Goal: Task Accomplishment & Management: Use online tool/utility

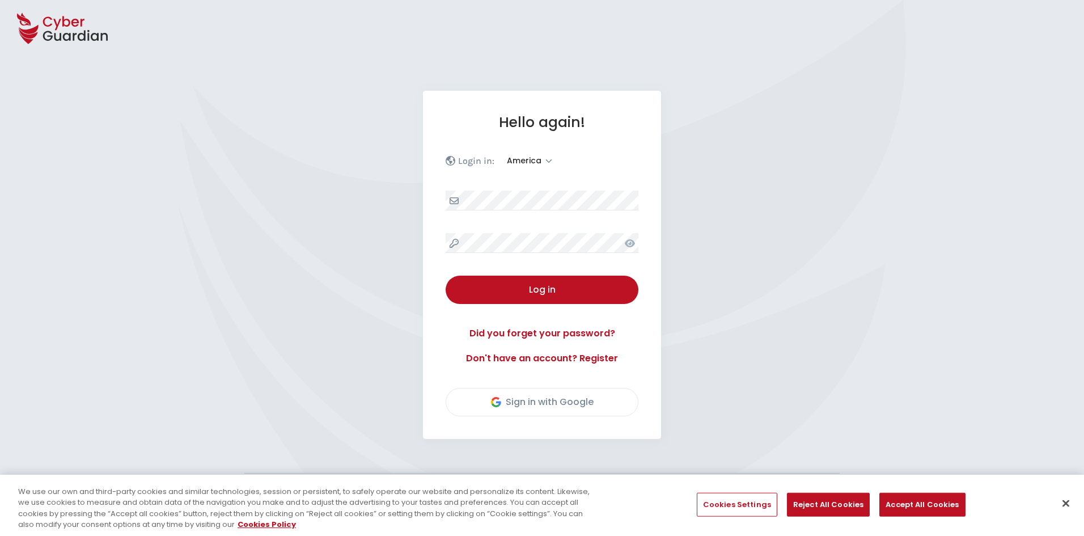
select select "America"
select select "English"
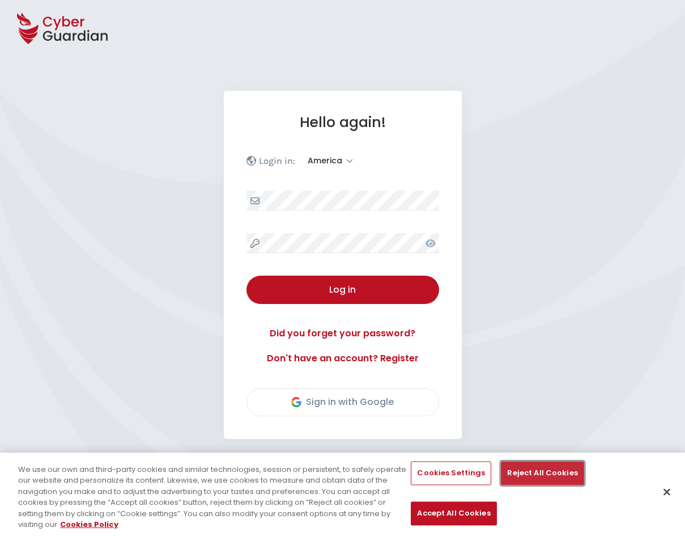
click at [530, 475] on button "Reject All Cookies" at bounding box center [542, 473] width 83 height 24
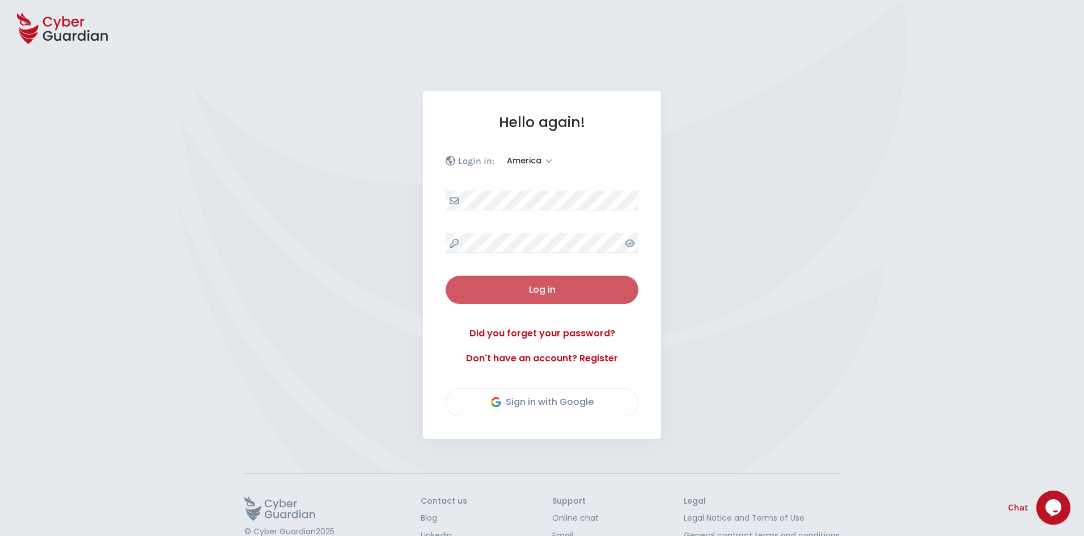
click at [591, 294] on div "Log in" at bounding box center [542, 290] width 176 height 14
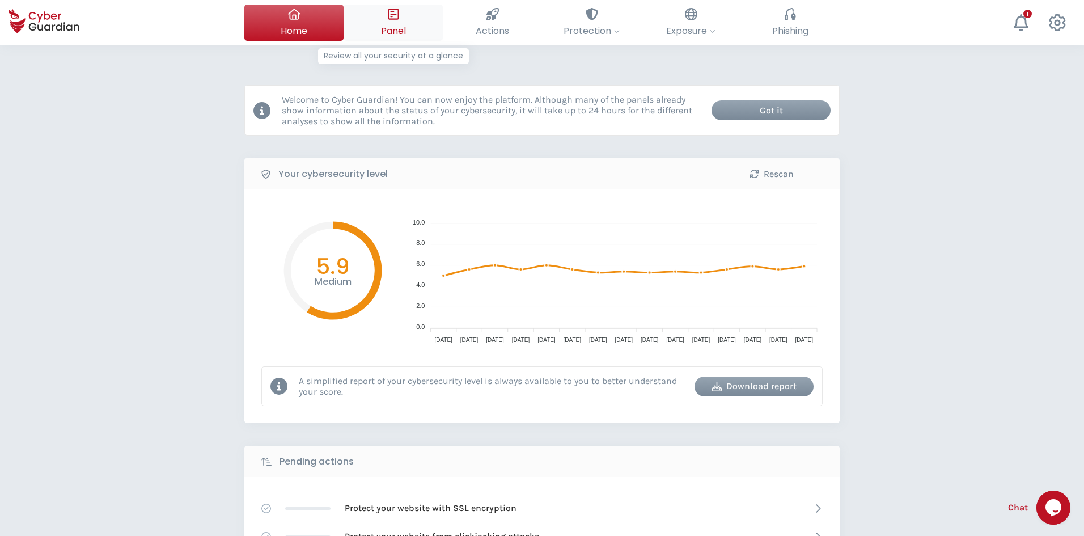
click at [407, 31] on button "Panel Review all your security at a glance" at bounding box center [393, 23] width 99 height 36
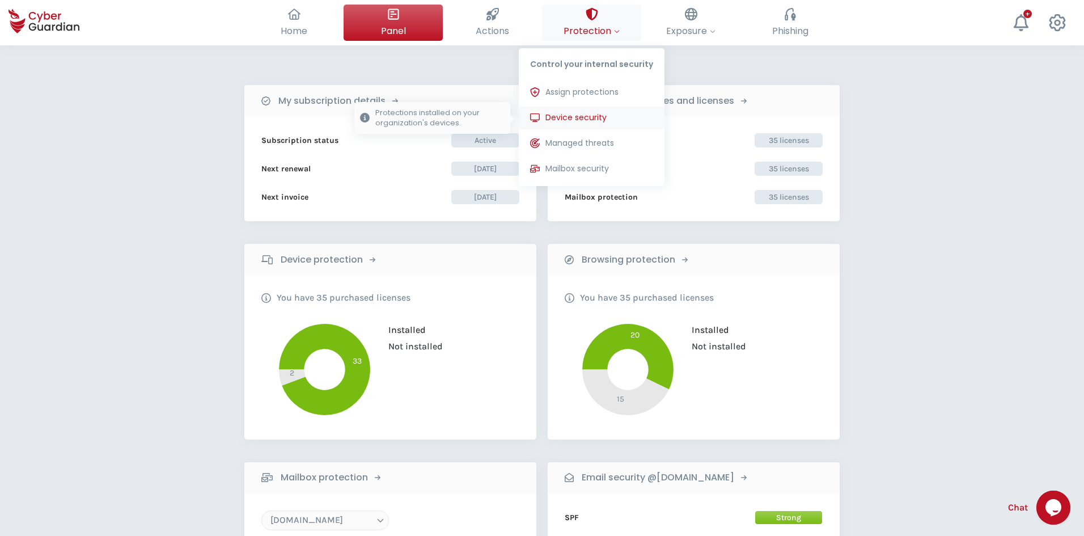
click at [589, 119] on span "Device security" at bounding box center [575, 118] width 61 height 12
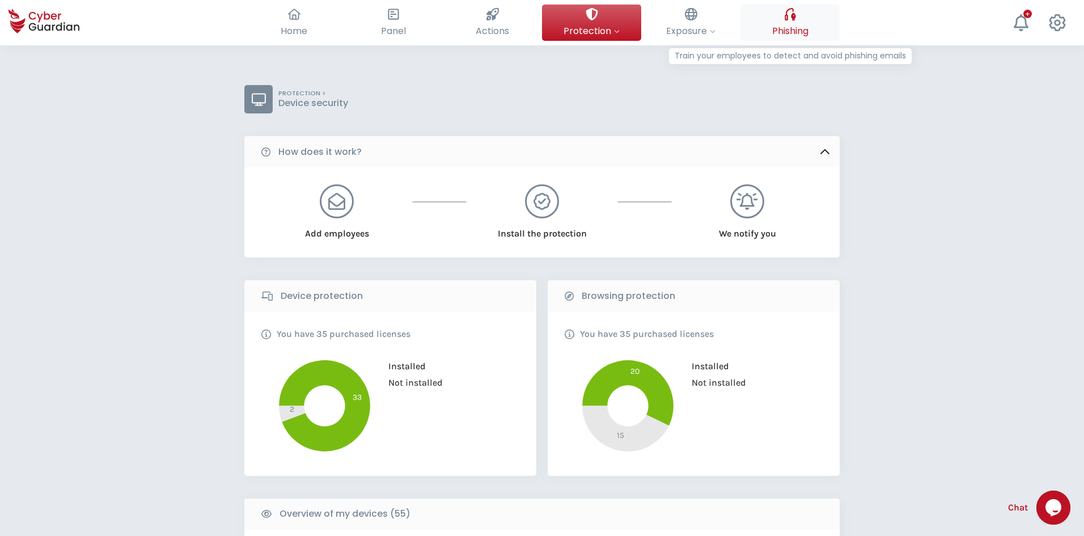
click at [795, 39] on button "Phishing Train your employees to detect and avoid phishing emails" at bounding box center [789, 23] width 99 height 36
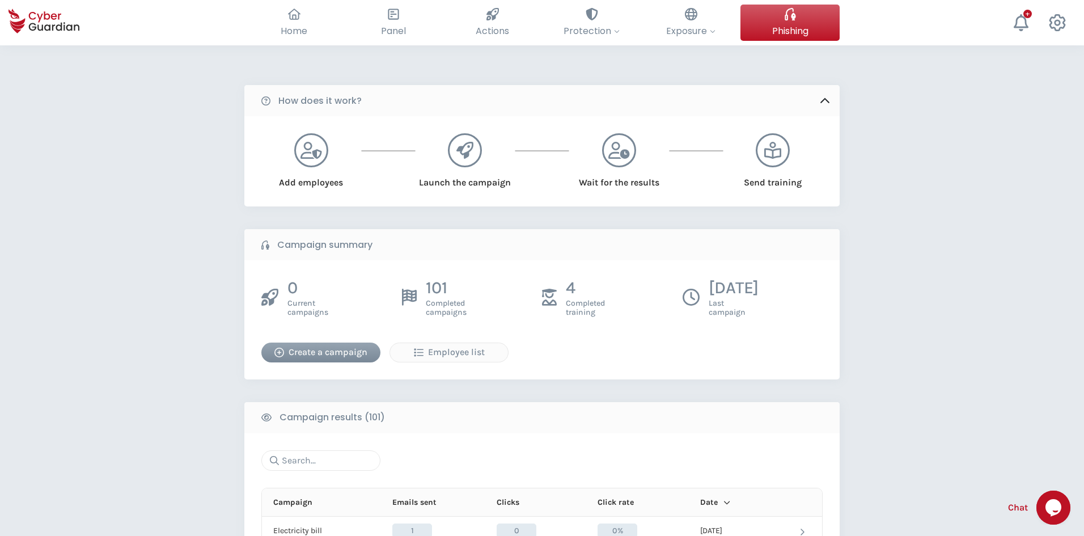
click at [309, 350] on div "Create a campaign" at bounding box center [321, 352] width 102 height 14
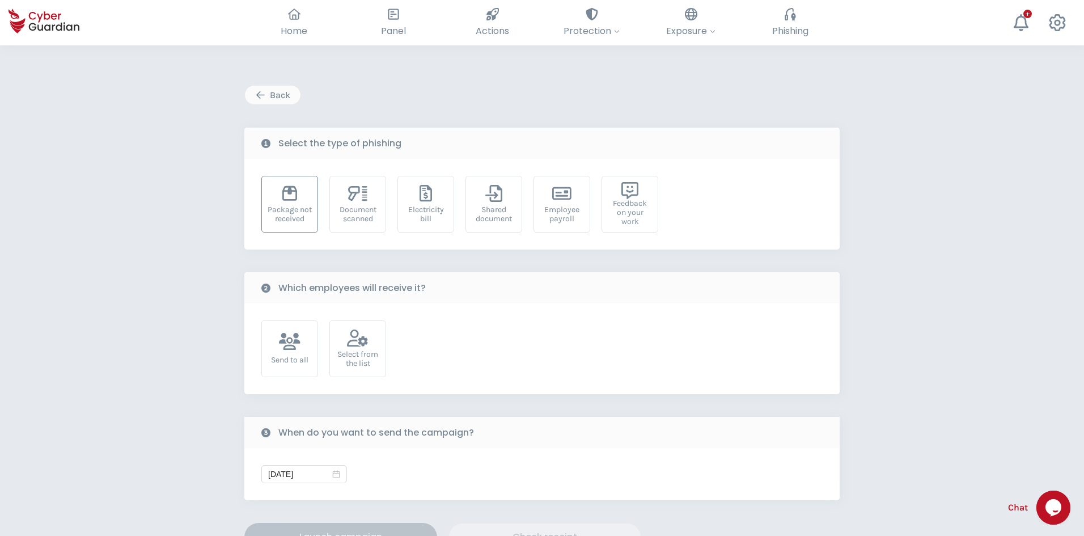
click at [298, 218] on div "Package not received" at bounding box center [290, 214] width 44 height 18
click at [358, 365] on div "Select from the list" at bounding box center [358, 359] width 44 height 18
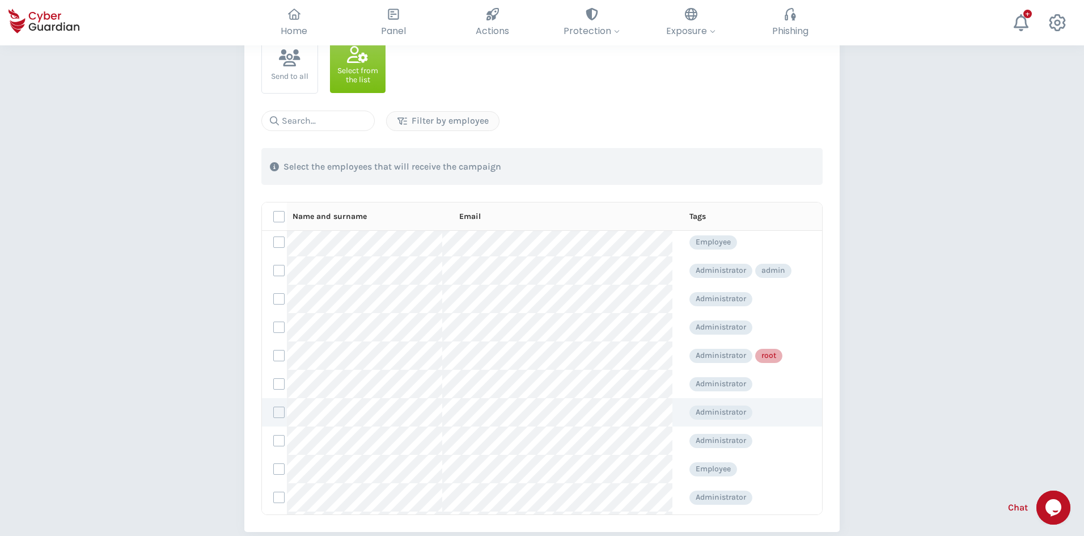
scroll to position [57, 0]
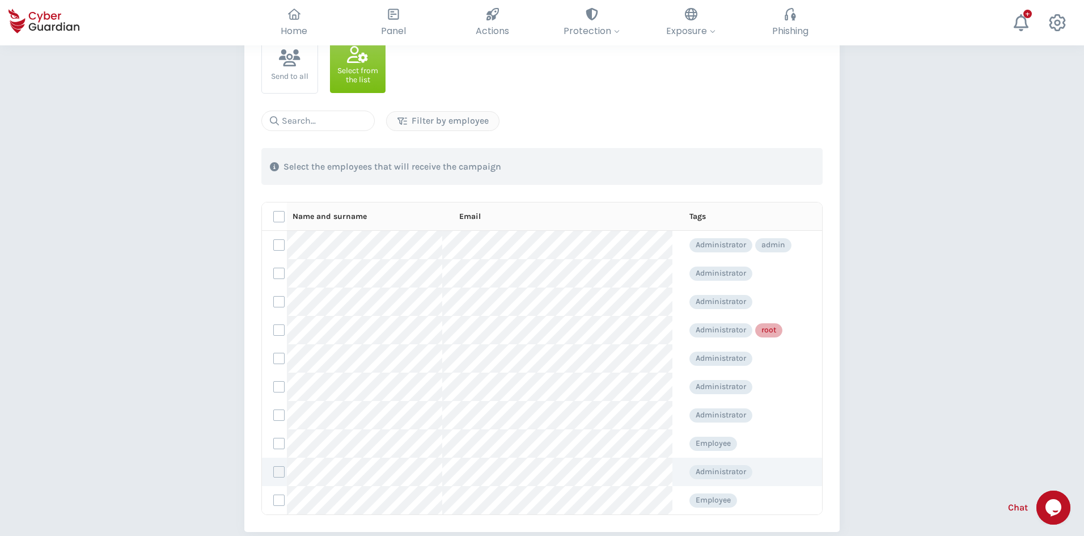
click at [283, 470] on label at bounding box center [278, 471] width 11 height 11
click at [274, 470] on input "checkbox" at bounding box center [274, 472] width 0 height 10
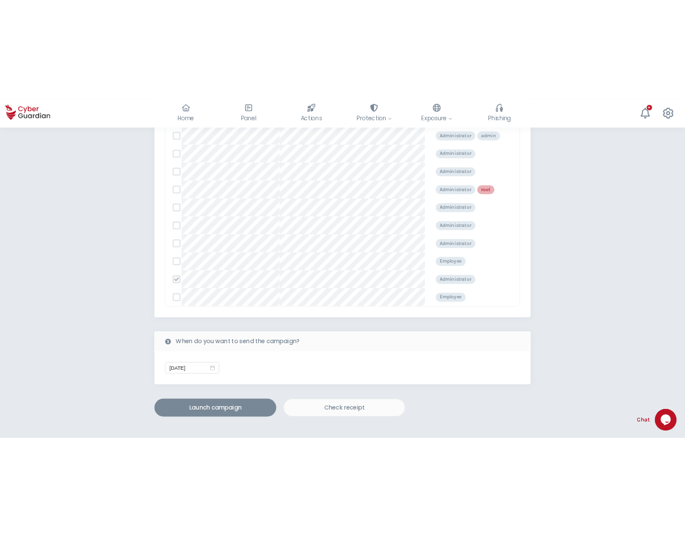
scroll to position [454, 0]
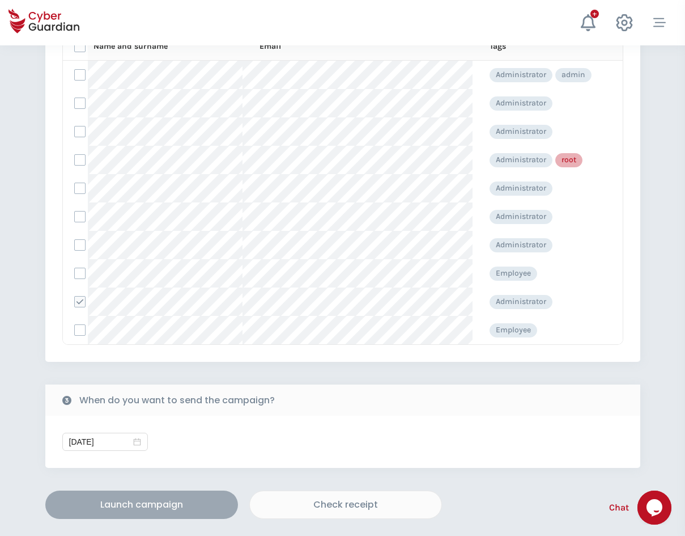
click at [179, 500] on div "Launch campaign" at bounding box center [142, 505] width 176 height 14
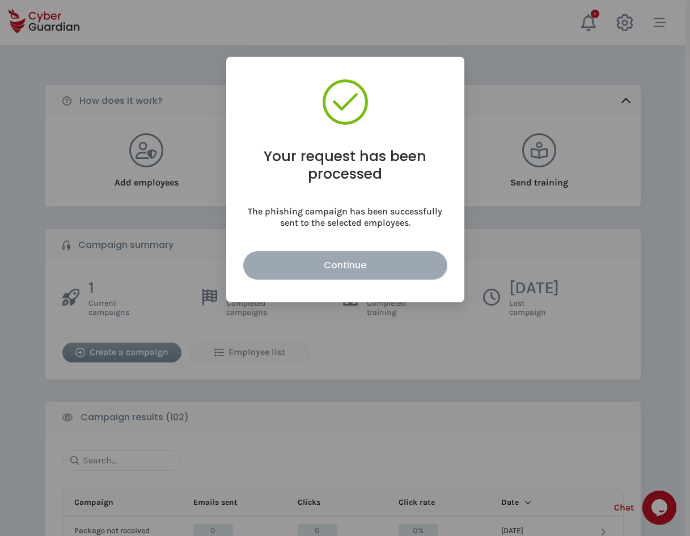
click at [287, 266] on div "Continue" at bounding box center [345, 265] width 187 height 14
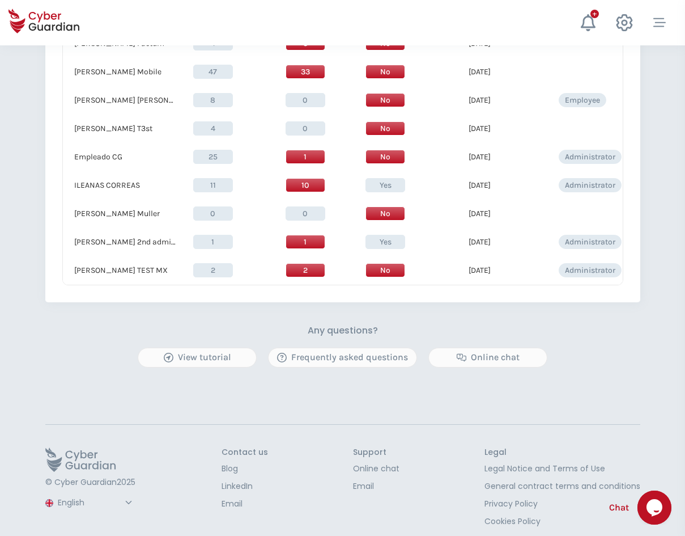
scroll to position [962, 0]
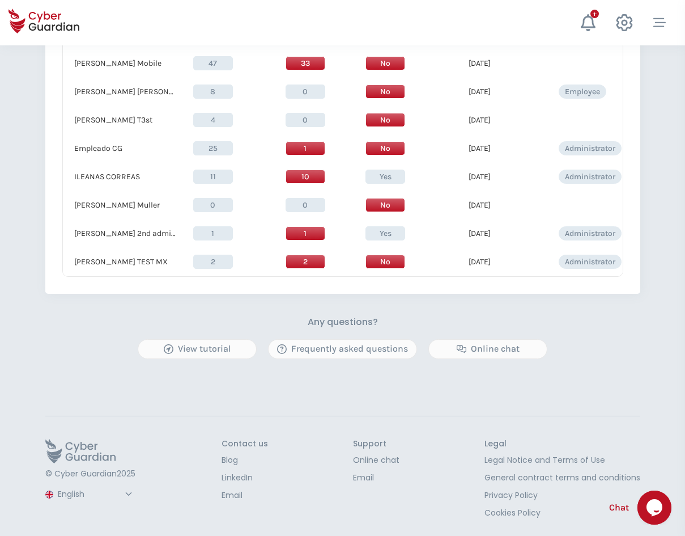
click at [84, 495] on select "Spanish English Portuguese (BR)" at bounding box center [96, 494] width 81 height 20
click at [56, 484] on select "Spanish English Portuguese (BR)" at bounding box center [96, 494] width 81 height 20
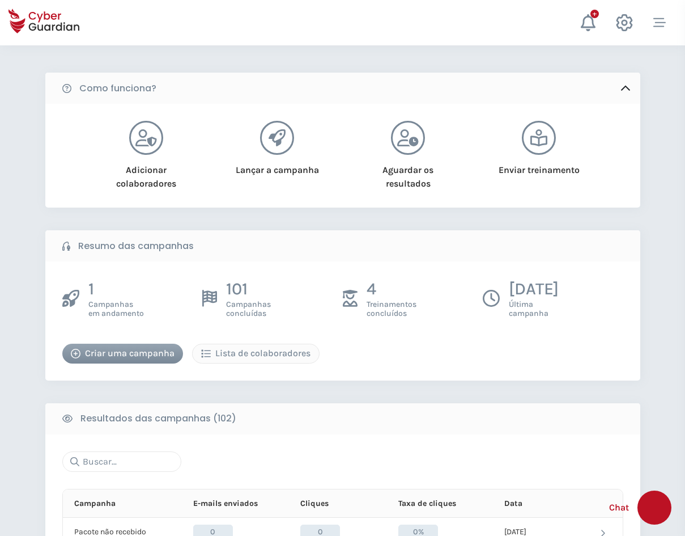
scroll to position [0, 0]
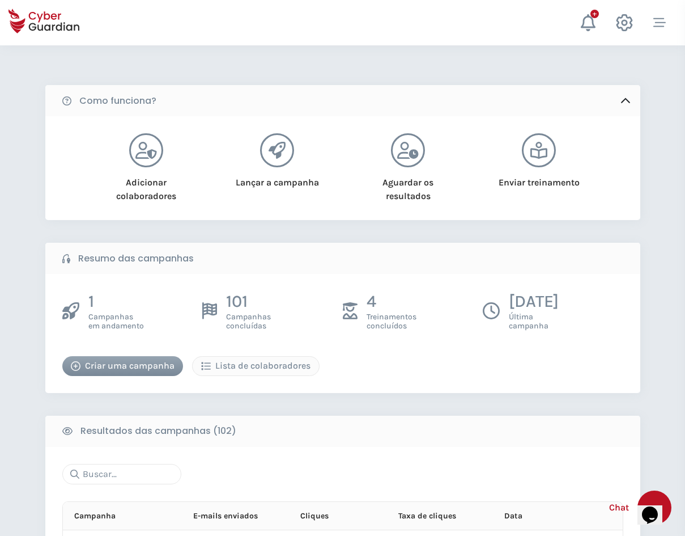
click at [108, 374] on button "Criar uma campanha" at bounding box center [122, 366] width 121 height 20
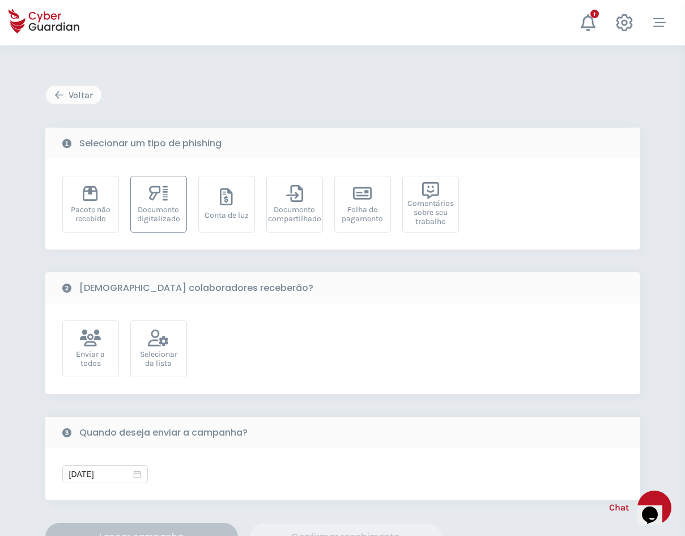
click at [163, 198] on icon at bounding box center [158, 193] width 19 height 17
click at [170, 345] on div "Selecionar da lista" at bounding box center [158, 348] width 57 height 57
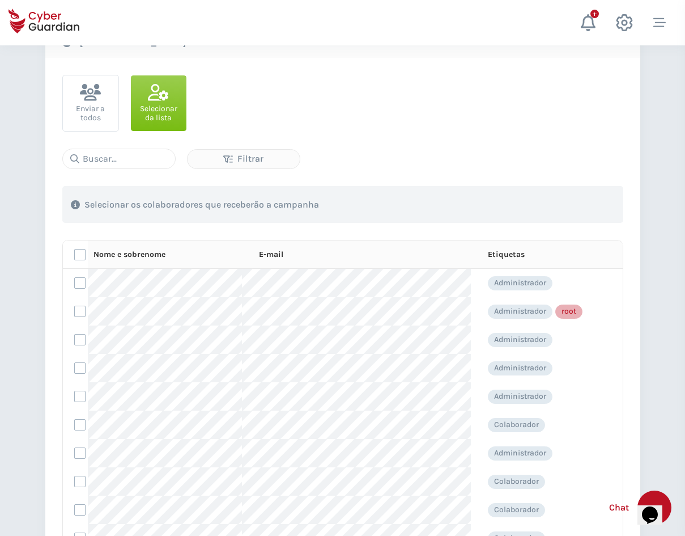
scroll to position [283, 0]
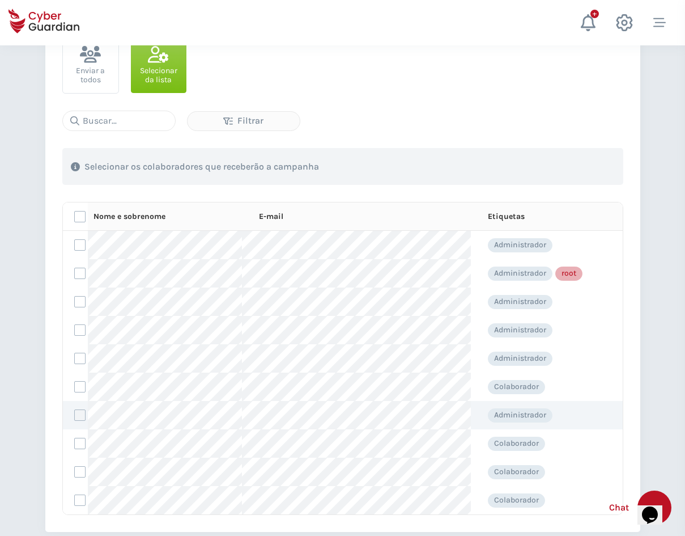
click at [81, 417] on label at bounding box center [79, 414] width 11 height 11
click at [75, 417] on input "checkbox" at bounding box center [75, 415] width 0 height 10
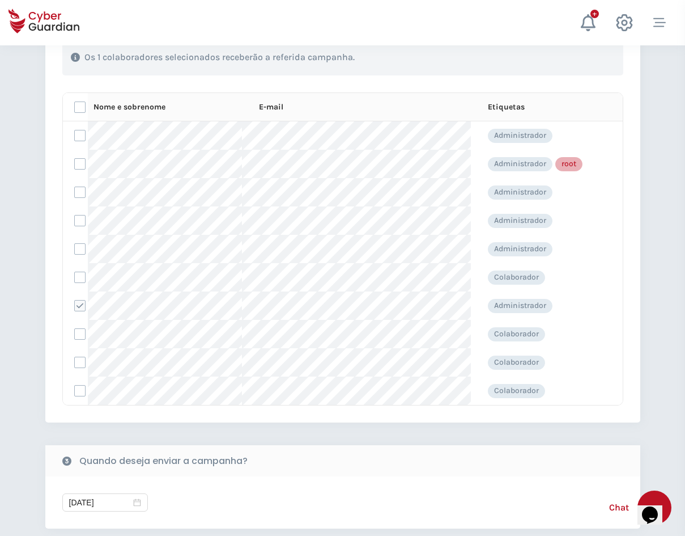
scroll to position [454, 0]
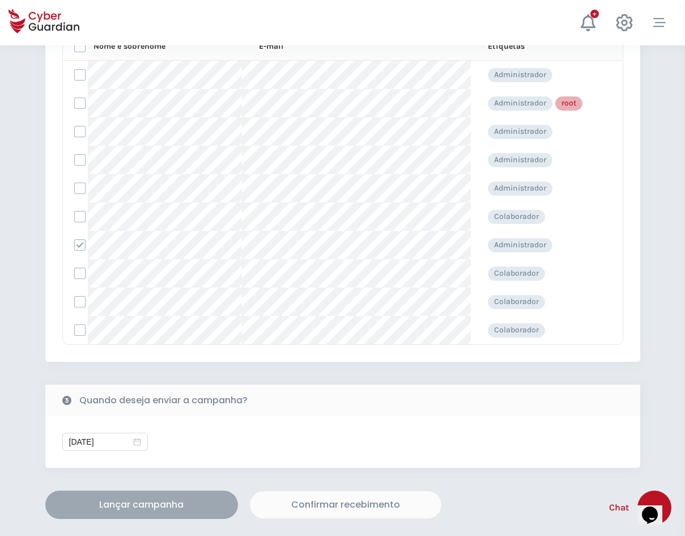
click at [122, 506] on div "Lançar campanha" at bounding box center [142, 505] width 176 height 14
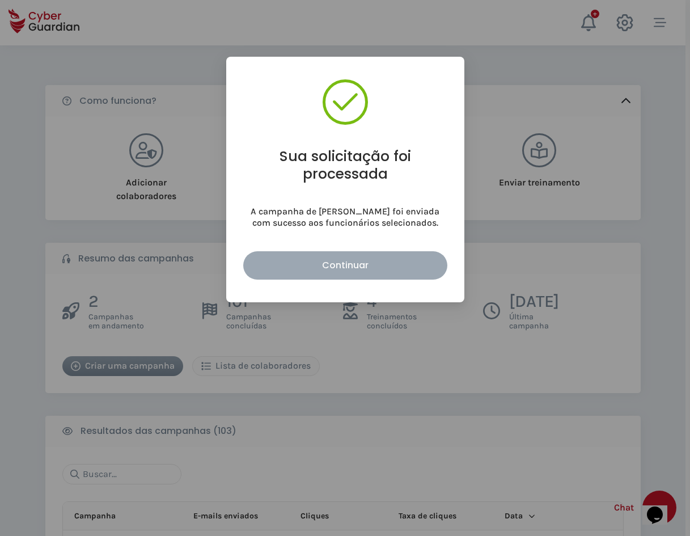
click at [388, 266] on div "Continuar" at bounding box center [345, 265] width 187 height 14
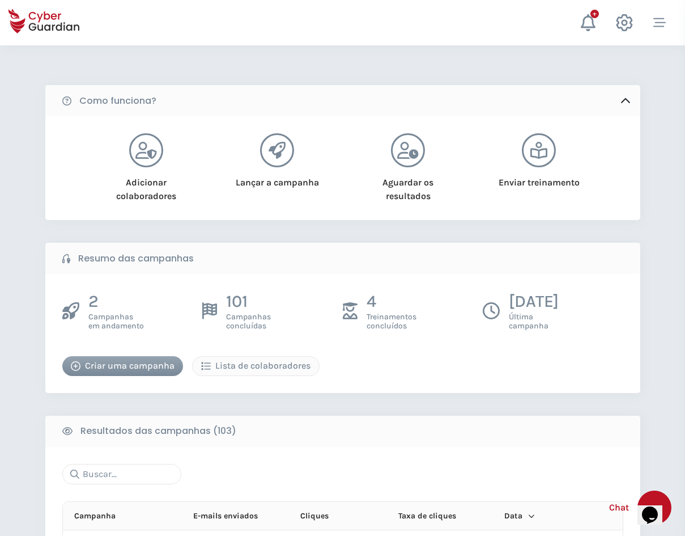
click at [137, 357] on button "Criar uma campanha" at bounding box center [122, 366] width 121 height 20
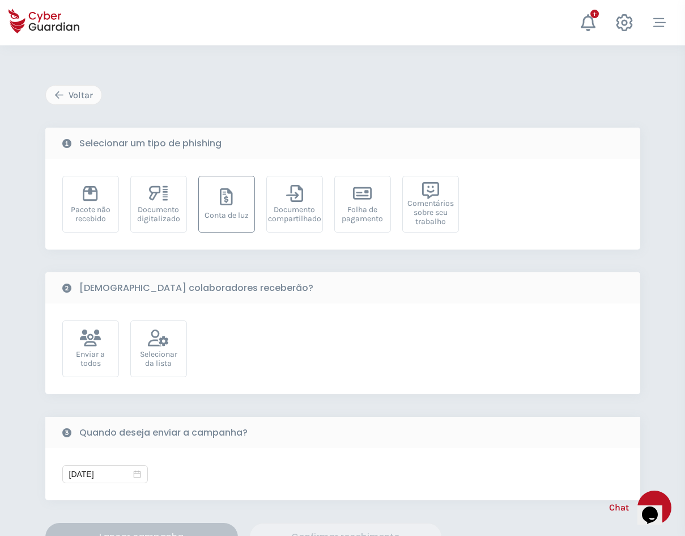
click at [232, 184] on div "Conta de luz" at bounding box center [226, 204] width 57 height 57
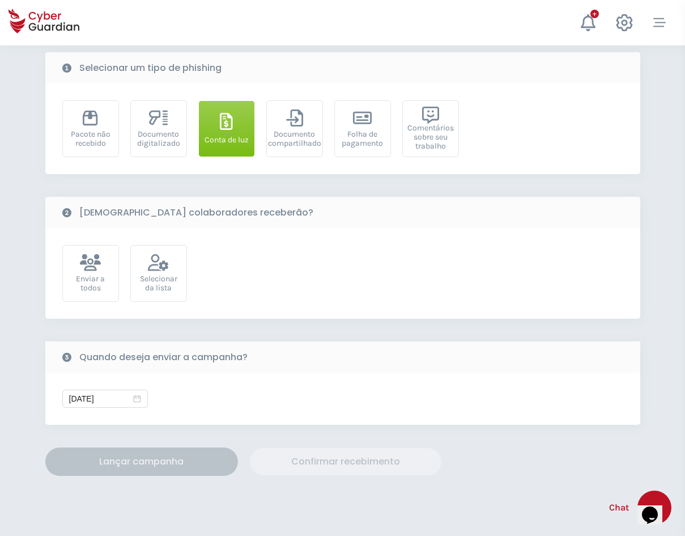
scroll to position [215, 0]
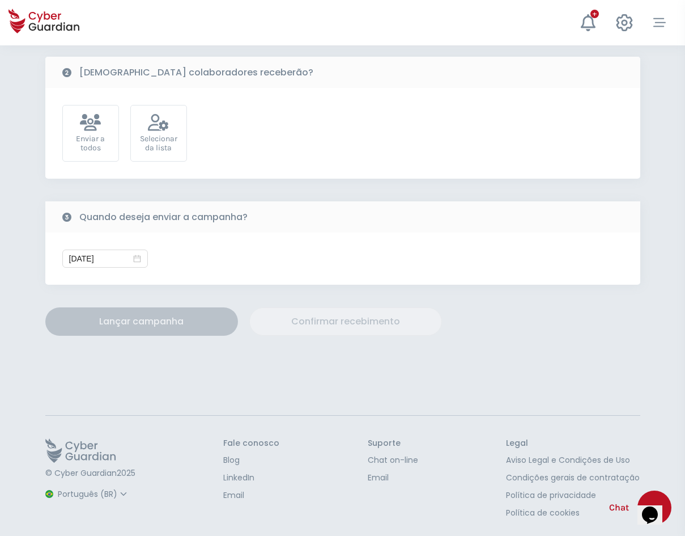
click at [80, 493] on select "Espanhol Inglês Português (BR)" at bounding box center [93, 494] width 75 height 20
click at [56, 484] on select "Espanhol Inglês Português (BR)" at bounding box center [93, 494] width 75 height 20
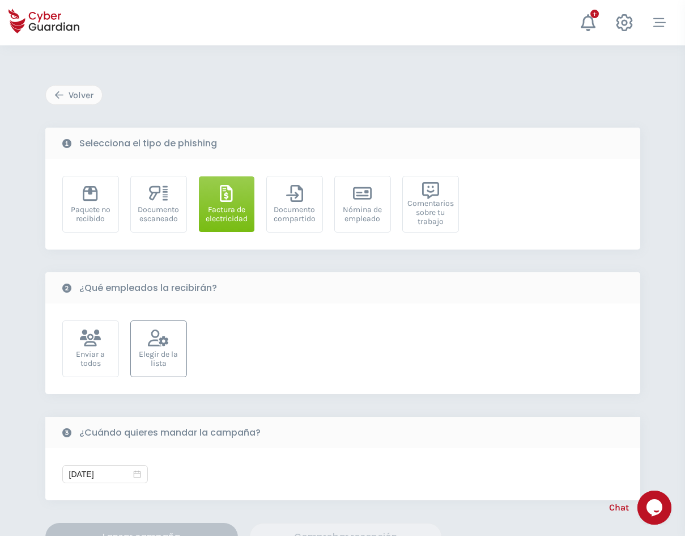
scroll to position [0, 0]
click at [152, 357] on div "Elegir de la lista" at bounding box center [159, 359] width 44 height 18
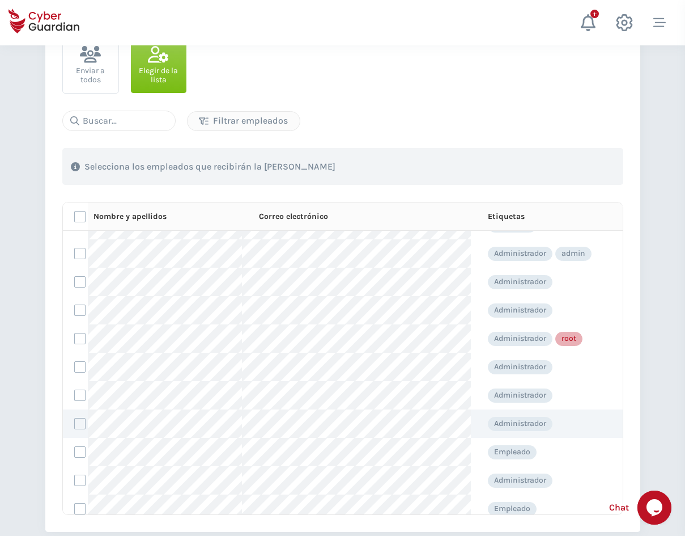
scroll to position [113, 0]
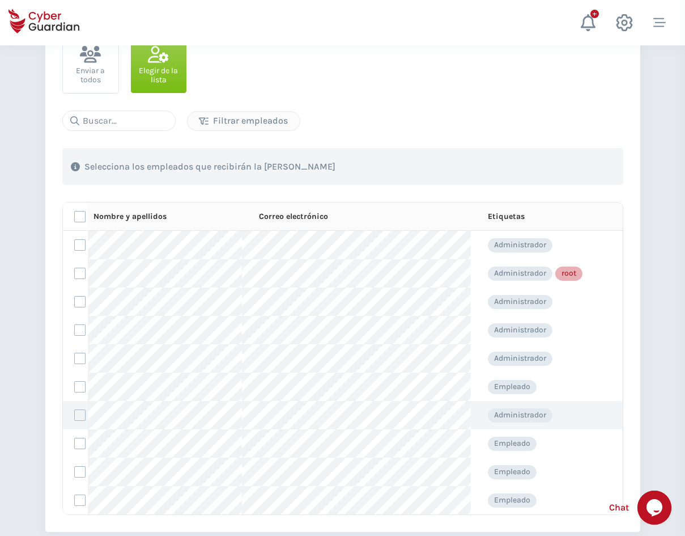
click at [78, 410] on label at bounding box center [79, 414] width 11 height 11
click at [75, 410] on input "checkbox" at bounding box center [75, 415] width 0 height 10
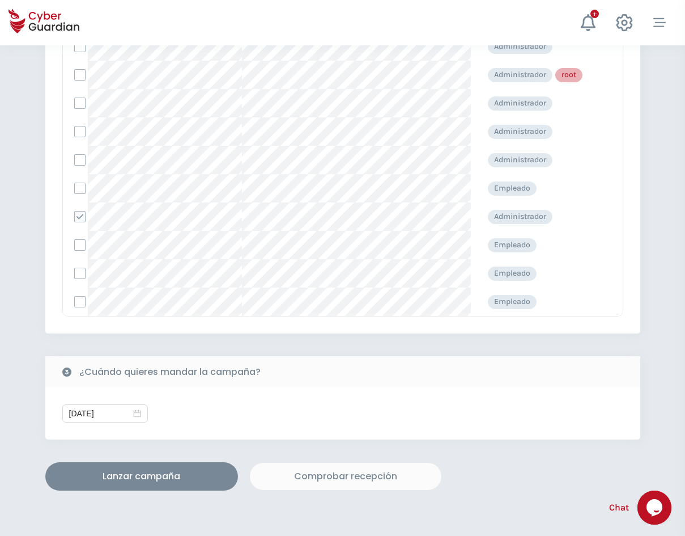
scroll to position [454, 0]
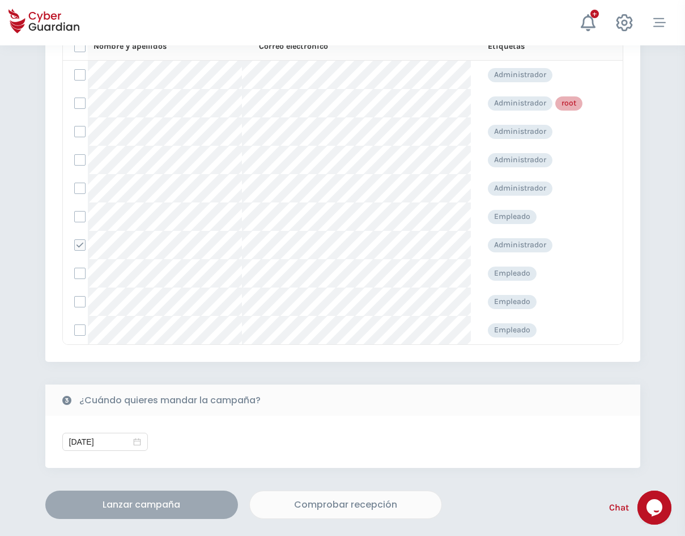
click at [113, 506] on div "Lanzar campaña" at bounding box center [142, 505] width 176 height 14
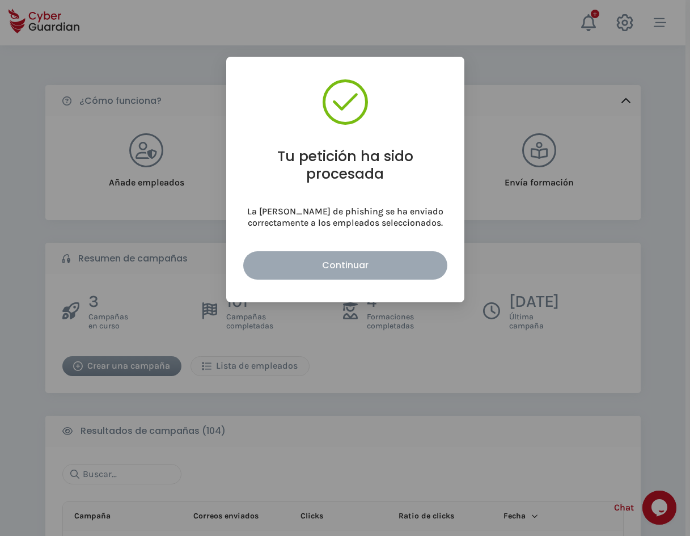
click at [366, 269] on div "Continuar" at bounding box center [345, 265] width 187 height 14
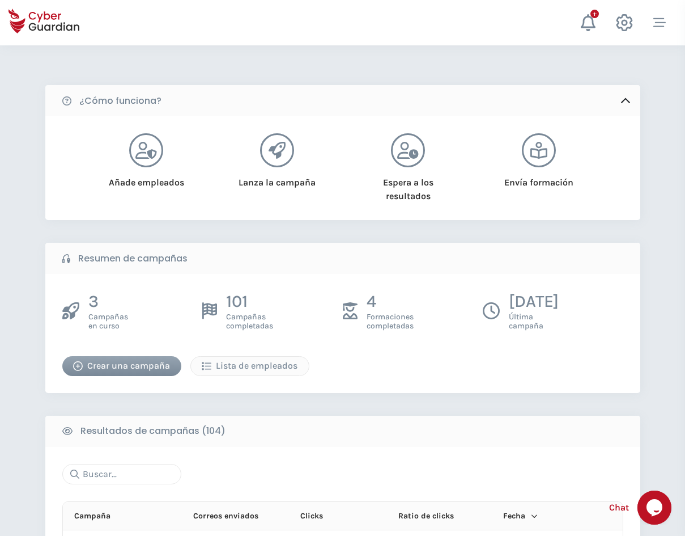
click at [141, 365] on div "Crear una campaña" at bounding box center [122, 366] width 102 height 14
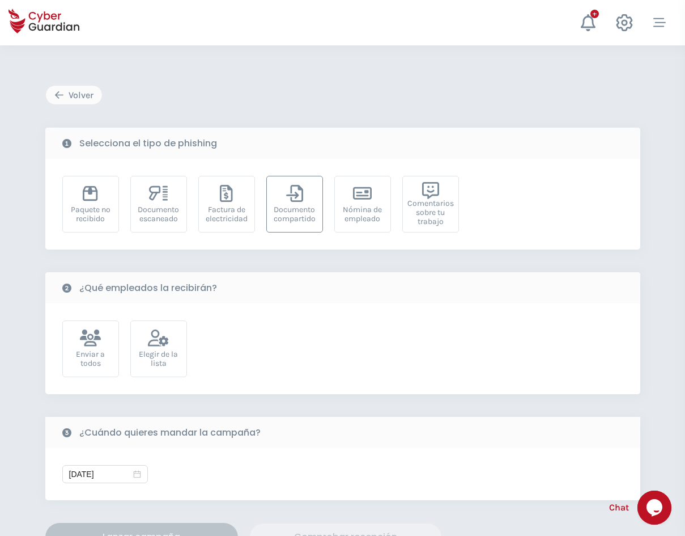
click at [295, 219] on div "Documento compartido" at bounding box center [295, 214] width 44 height 18
click at [156, 354] on div "Elegir de la lista" at bounding box center [159, 359] width 44 height 18
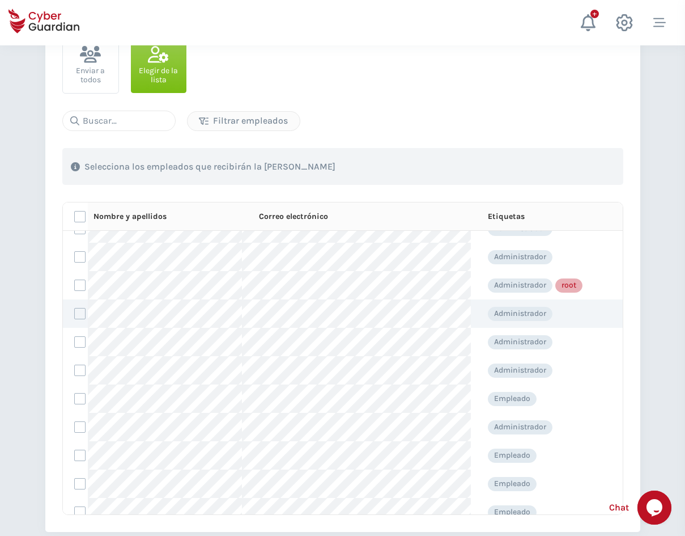
scroll to position [113, 0]
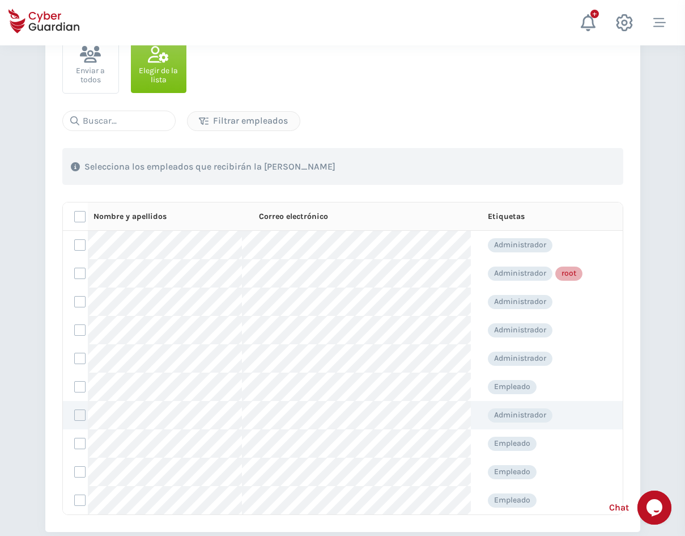
click at [74, 417] on label at bounding box center [79, 414] width 11 height 11
click at [75, 417] on input "checkbox" at bounding box center [75, 415] width 0 height 10
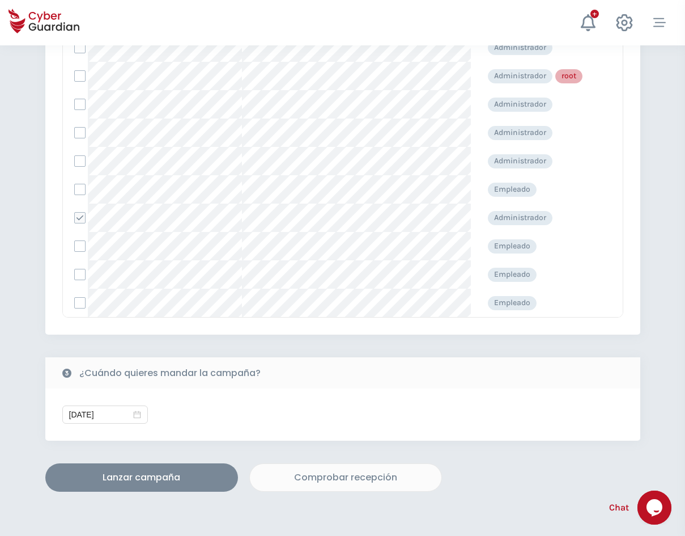
scroll to position [454, 0]
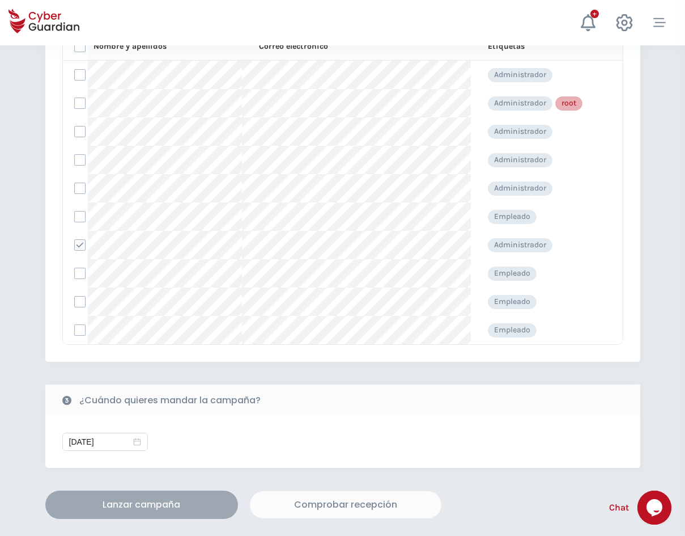
click at [125, 509] on div "Lanzar campaña" at bounding box center [142, 505] width 176 height 14
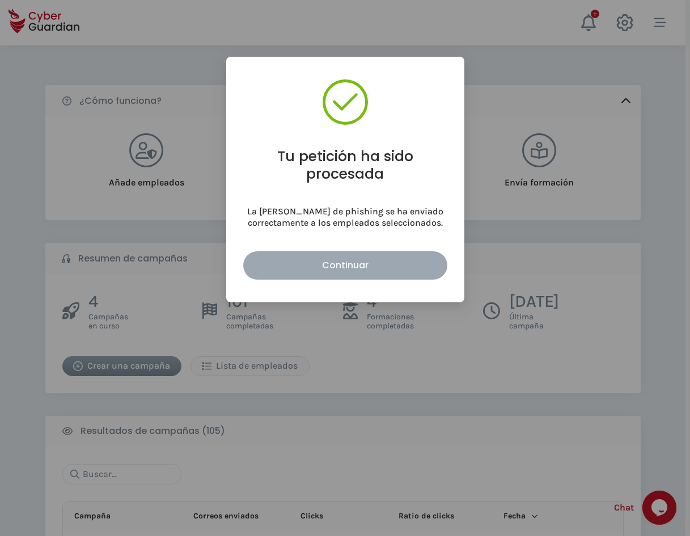
click at [382, 265] on div "Continuar" at bounding box center [345, 265] width 187 height 14
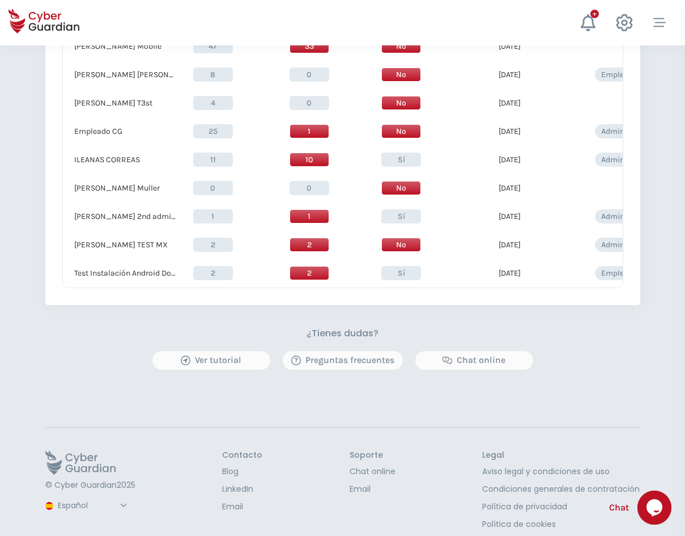
scroll to position [976, 0]
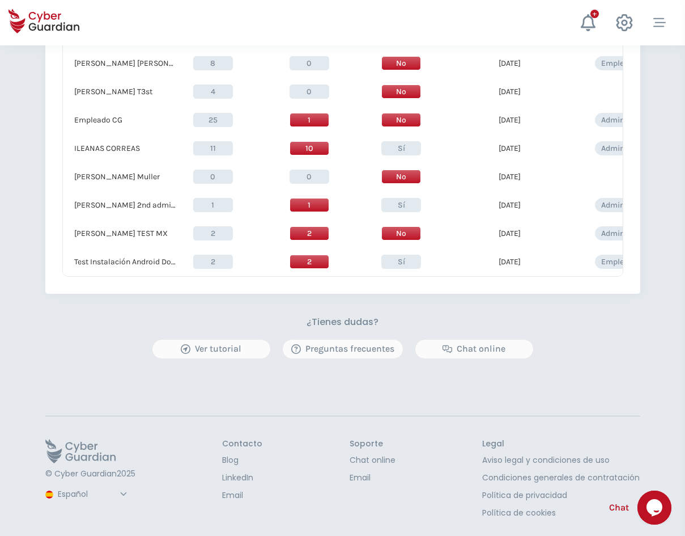
click at [87, 493] on select "Español Inglés Portugués (BR)" at bounding box center [93, 494] width 75 height 20
click at [56, 484] on select "Español Inglés Portugués (BR)" at bounding box center [93, 494] width 75 height 20
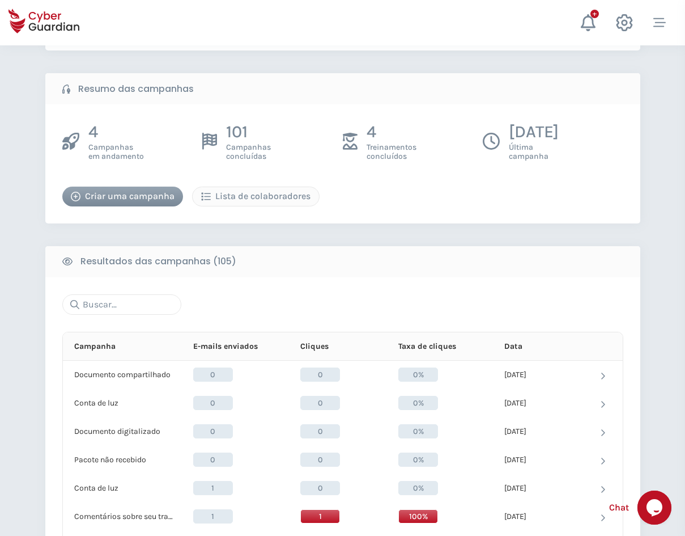
scroll to position [125, 0]
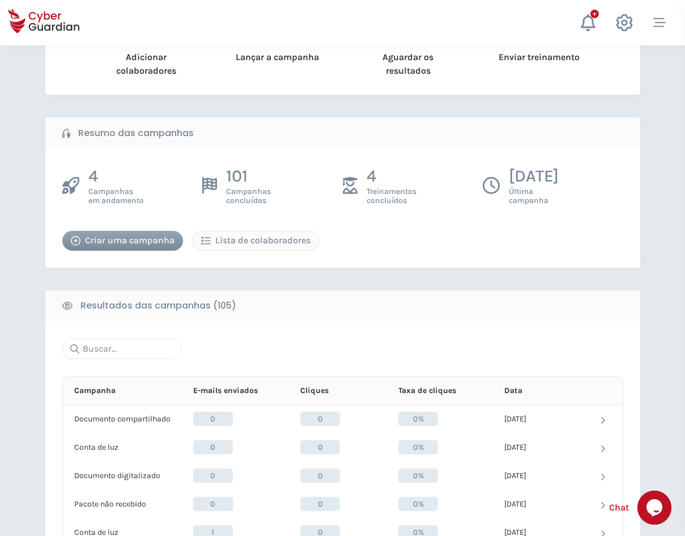
click at [103, 242] on div "Criar uma campanha" at bounding box center [123, 241] width 104 height 14
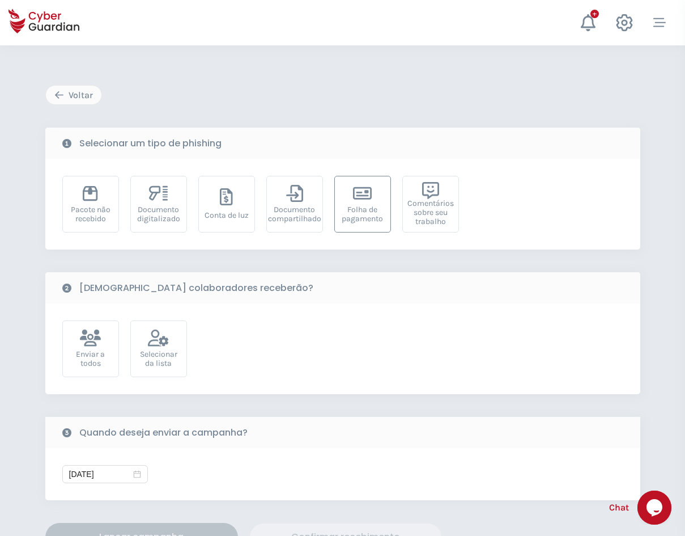
click at [348, 212] on div "Folha de pagamento" at bounding box center [363, 214] width 44 height 18
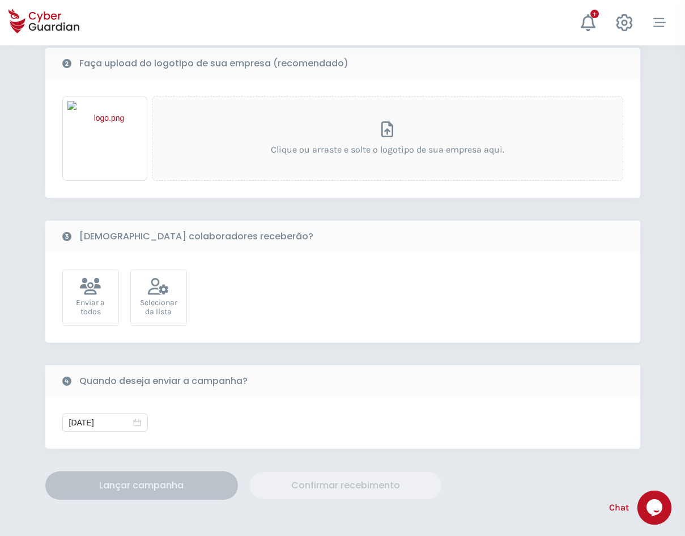
scroll to position [227, 0]
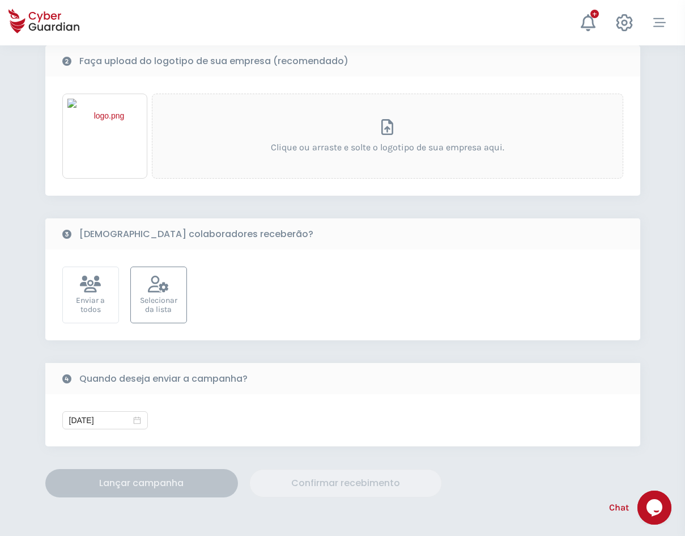
click at [159, 308] on div "Selecionar da lista" at bounding box center [159, 305] width 44 height 18
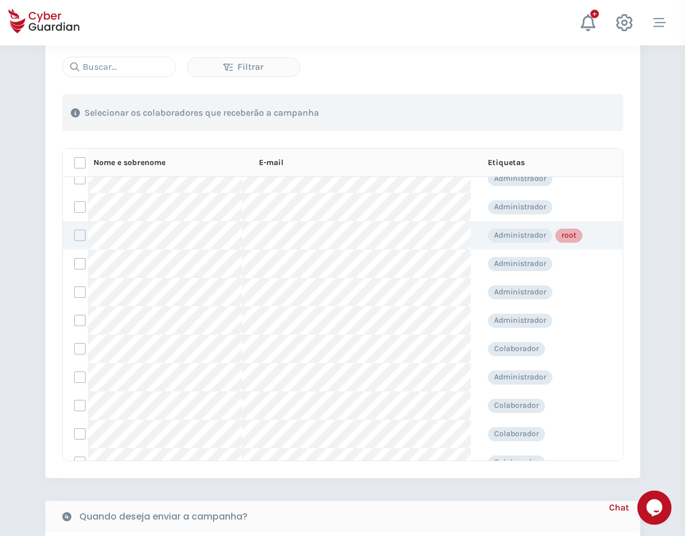
scroll to position [113, 0]
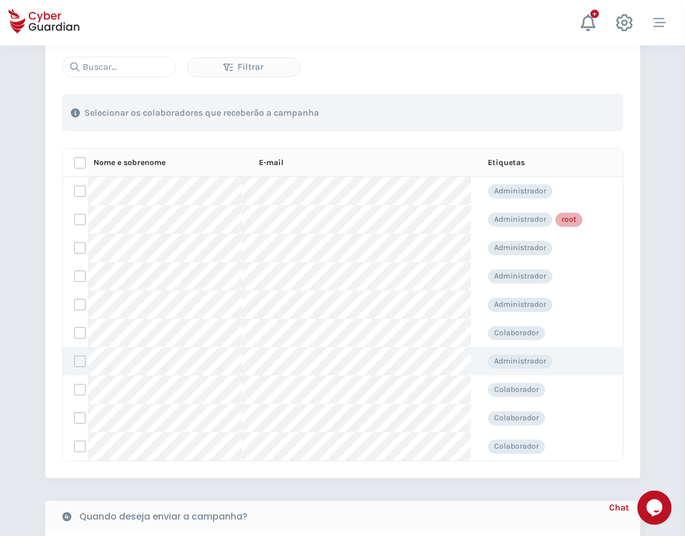
click at [80, 364] on label at bounding box center [79, 360] width 11 height 11
click at [75, 364] on input "checkbox" at bounding box center [75, 361] width 0 height 10
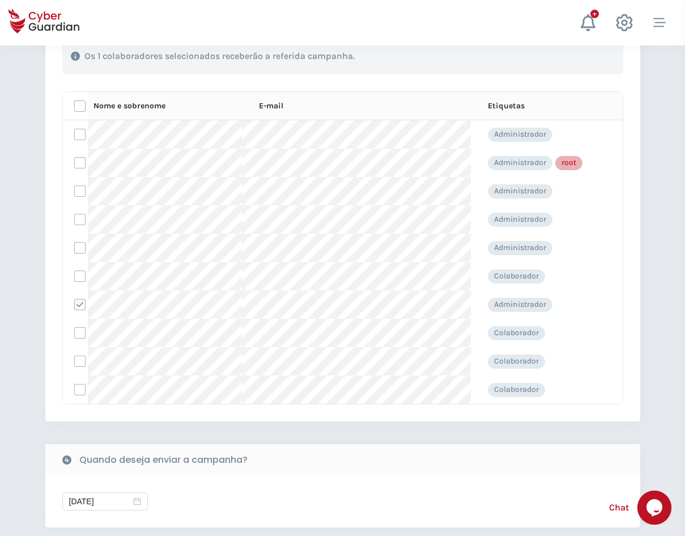
scroll to position [624, 0]
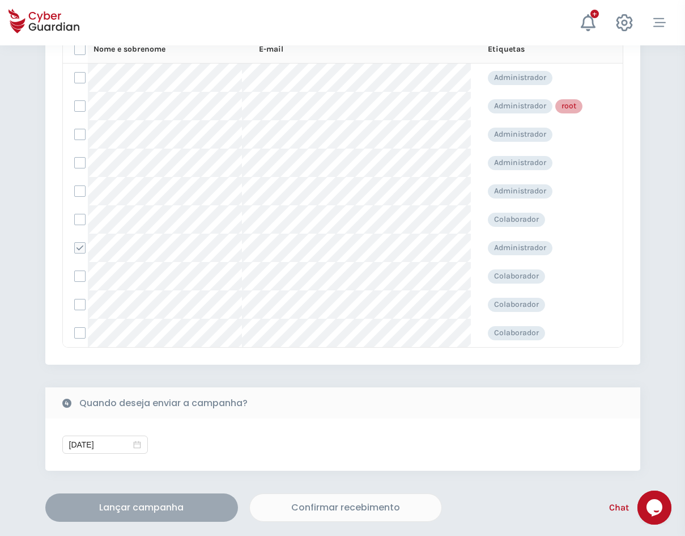
click at [166, 509] on div "Lançar campanha" at bounding box center [142, 508] width 176 height 14
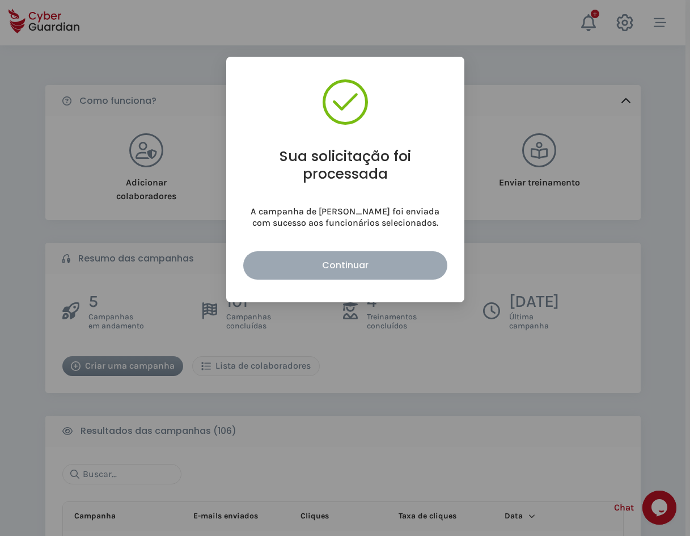
click at [394, 260] on div "Continuar" at bounding box center [345, 265] width 187 height 14
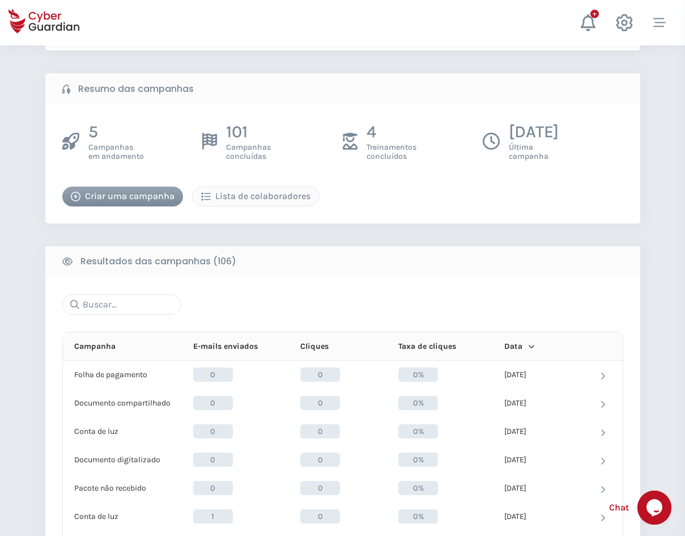
scroll to position [170, 0]
click at [124, 190] on div "Criar uma campanha" at bounding box center [123, 196] width 104 height 14
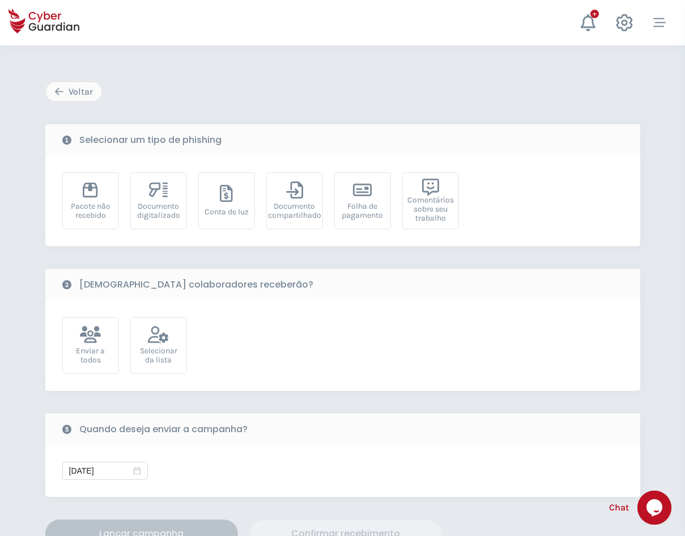
scroll to position [215, 0]
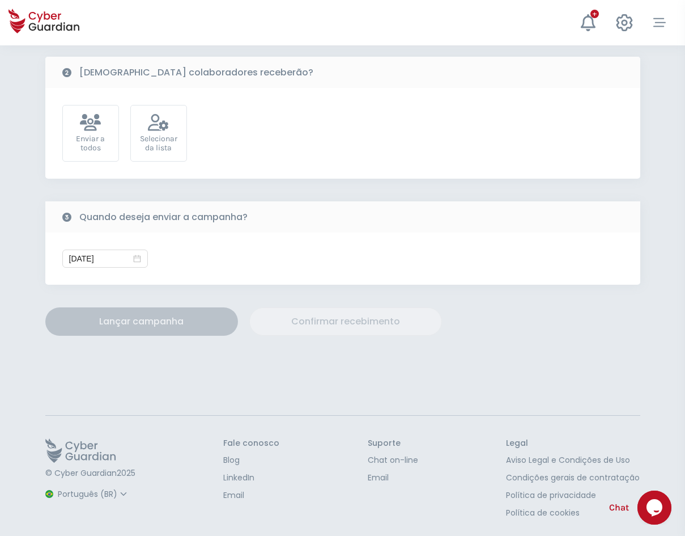
click at [83, 504] on div "© Cyber Guardian 2025 Espanhol Inglês Português (BR)" at bounding box center [90, 478] width 90 height 81
click at [83, 500] on select "Espanhol Inglês Português (BR)" at bounding box center [93, 494] width 75 height 20
click at [56, 490] on select "Espanhol Inglês Português (BR)" at bounding box center [93, 494] width 75 height 20
select select "English"
type input "[DATE]"
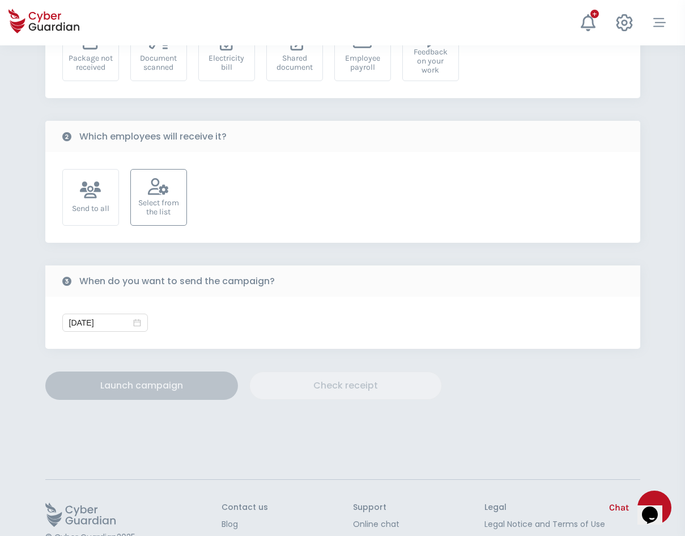
scroll to position [96, 0]
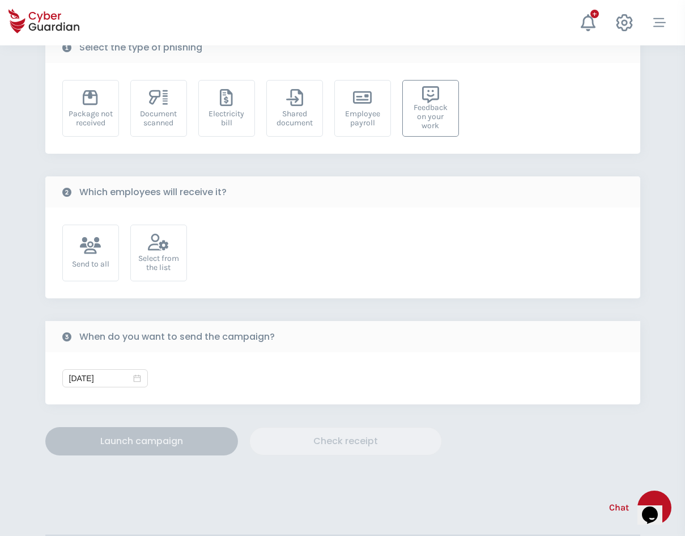
click at [431, 113] on div "Feedback on your work" at bounding box center [431, 116] width 44 height 27
click at [176, 251] on div "Select from the list" at bounding box center [158, 253] width 57 height 57
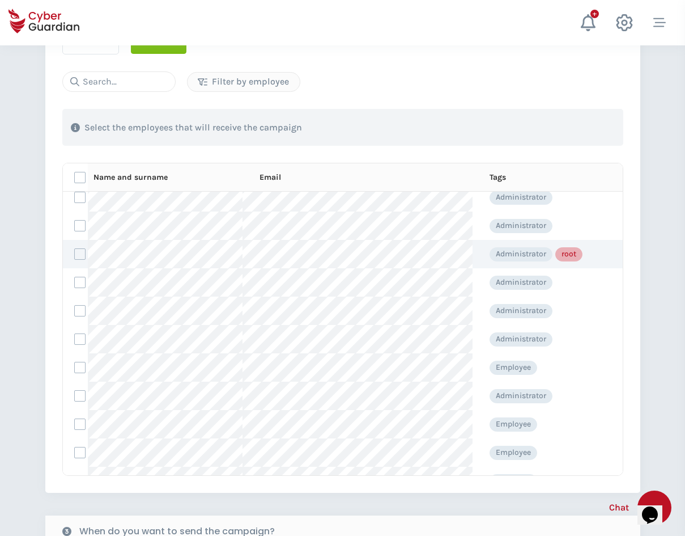
scroll to position [113, 0]
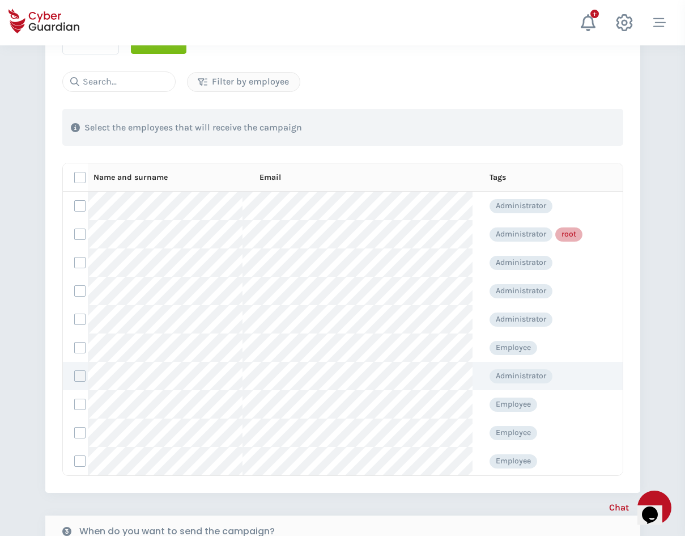
click at [79, 376] on label at bounding box center [79, 375] width 11 height 11
click at [75, 376] on input "checkbox" at bounding box center [75, 376] width 0 height 10
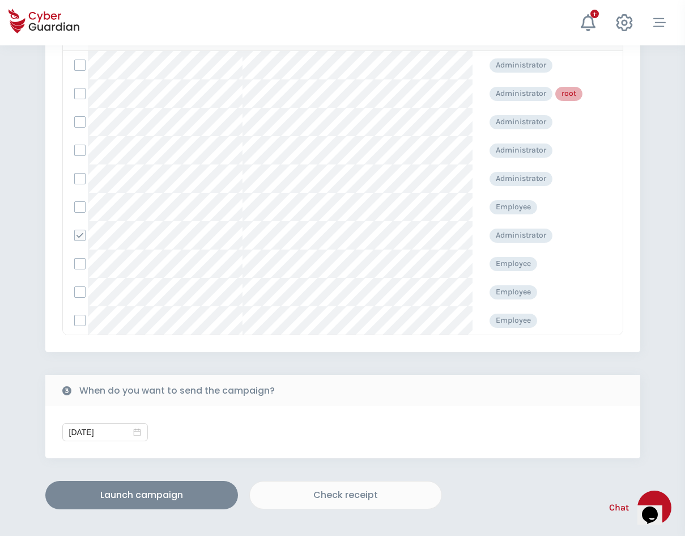
scroll to position [0, 0]
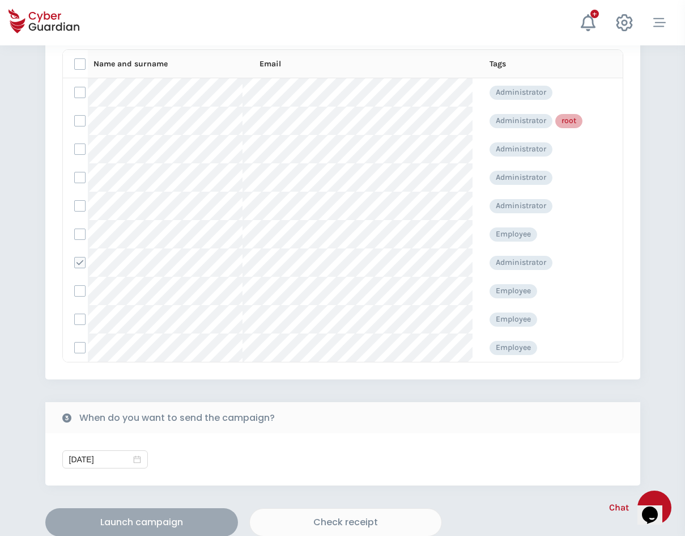
click at [119, 517] on div "Launch campaign" at bounding box center [142, 522] width 176 height 14
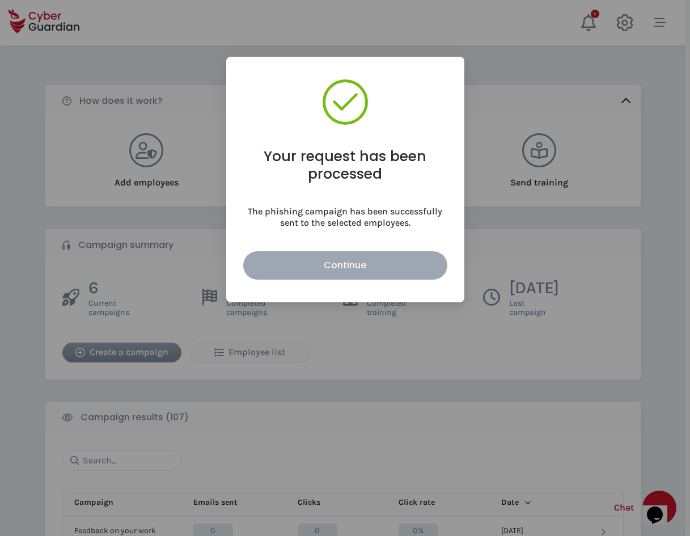
click at [353, 266] on div "Continue" at bounding box center [345, 265] width 187 height 14
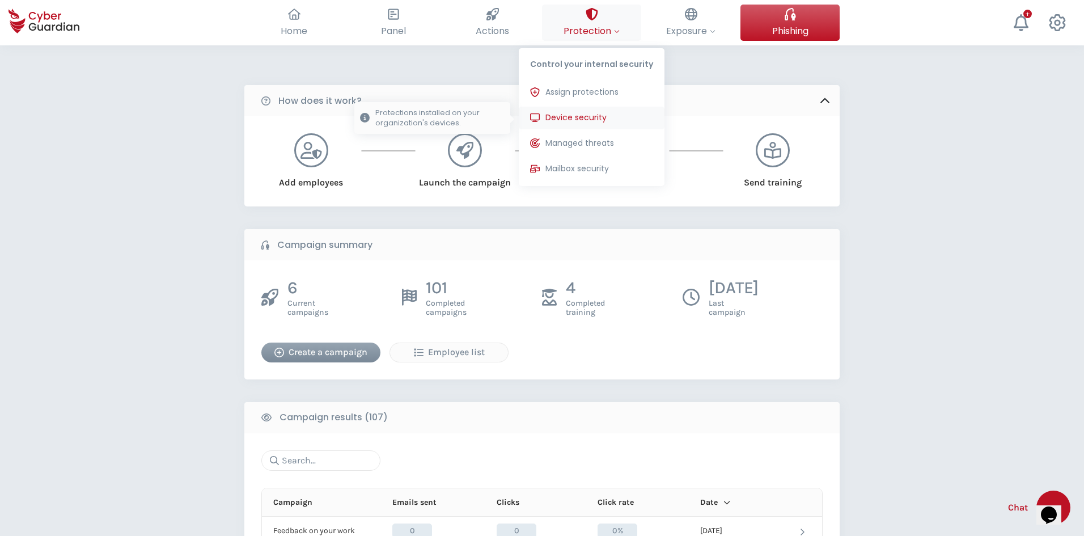
click at [598, 116] on span "Device security" at bounding box center [575, 118] width 61 height 12
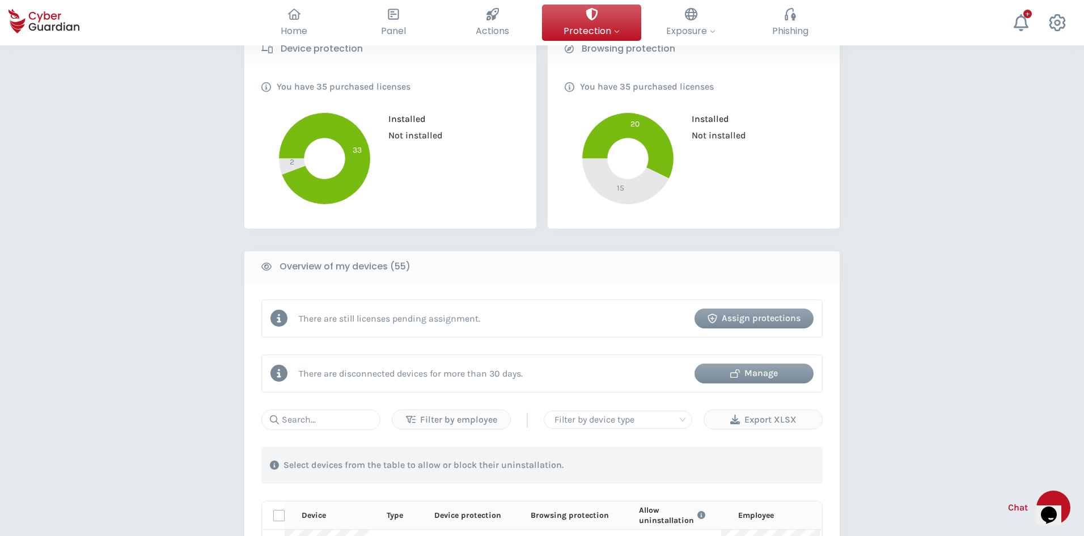
scroll to position [227, 0]
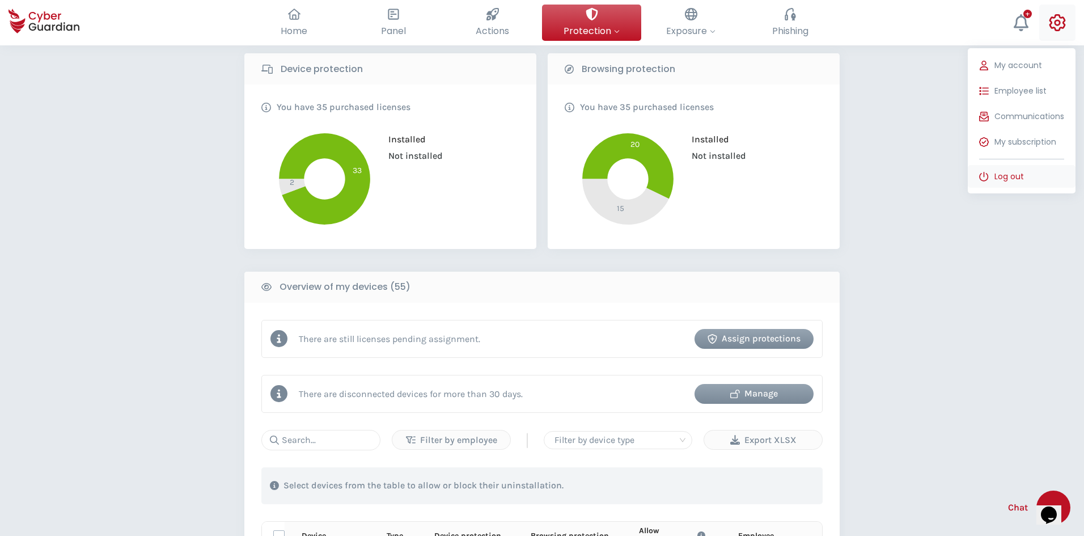
click at [1018, 176] on span "Log out" at bounding box center [1008, 177] width 29 height 12
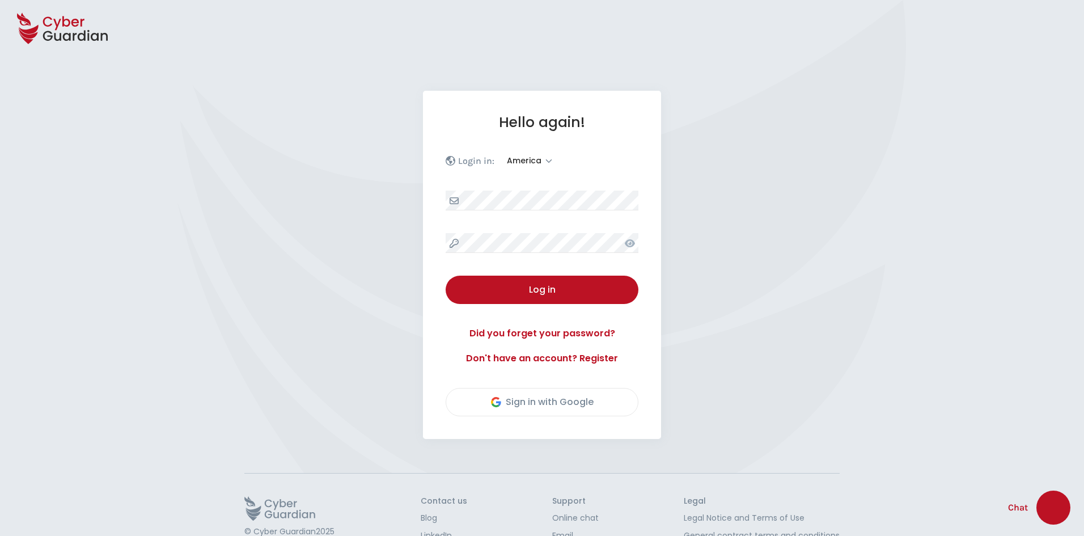
select select "America"
select select "English"
